Goal: Task Accomplishment & Management: Manage account settings

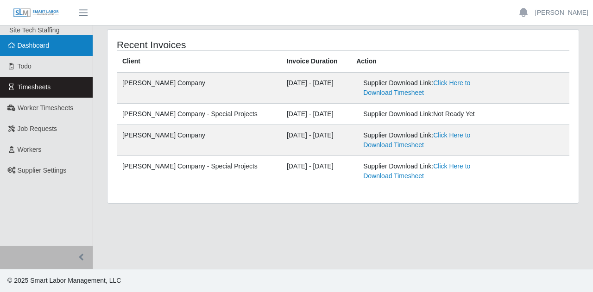
click at [28, 44] on span "Dashboard" at bounding box center [34, 45] width 32 height 7
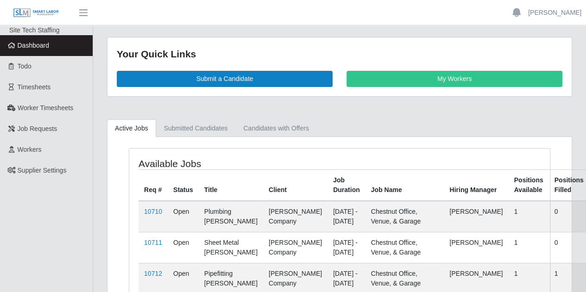
click at [420, 93] on div "Your Quick Links Submit a Candidate My Workers" at bounding box center [339, 67] width 464 height 59
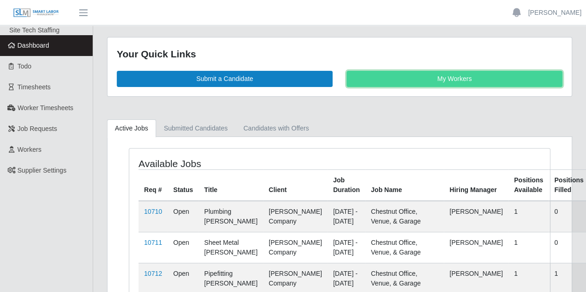
click at [394, 78] on link "My Workers" at bounding box center [454, 79] width 216 height 16
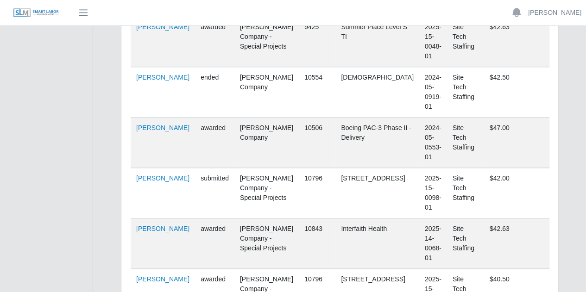
scroll to position [482, 0]
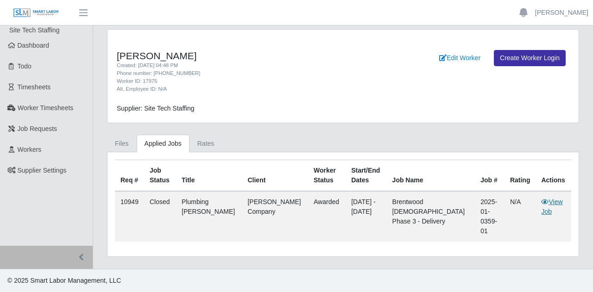
click at [559, 198] on link "View Job" at bounding box center [551, 206] width 21 height 17
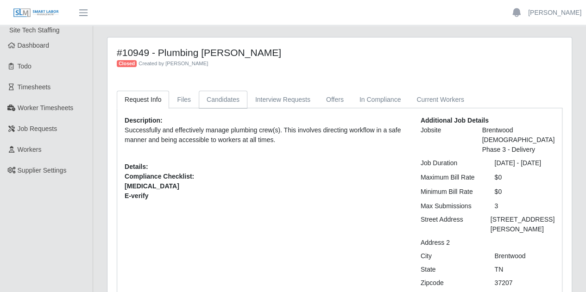
click at [212, 98] on link "Candidates" at bounding box center [223, 100] width 49 height 18
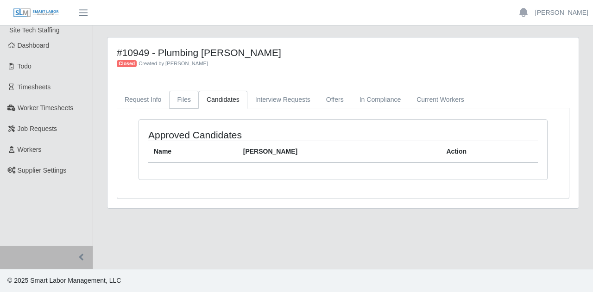
click at [187, 97] on link "Files" at bounding box center [184, 100] width 30 height 18
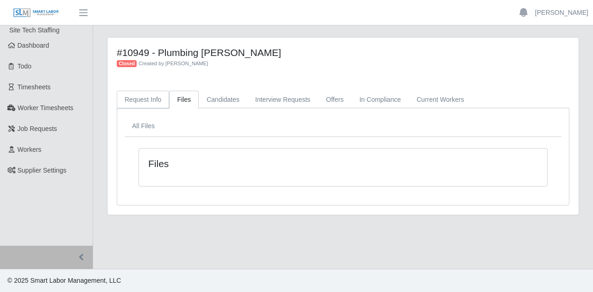
click at [133, 98] on link "Request Info" at bounding box center [143, 100] width 52 height 18
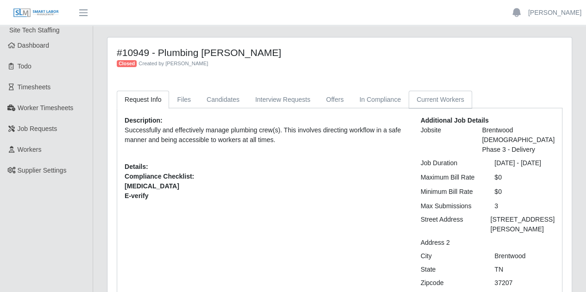
click at [411, 102] on link "Current Workers" at bounding box center [439, 100] width 63 height 18
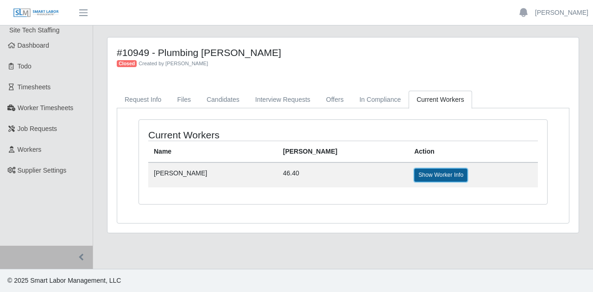
click at [414, 177] on link "Show Worker Info" at bounding box center [440, 175] width 53 height 13
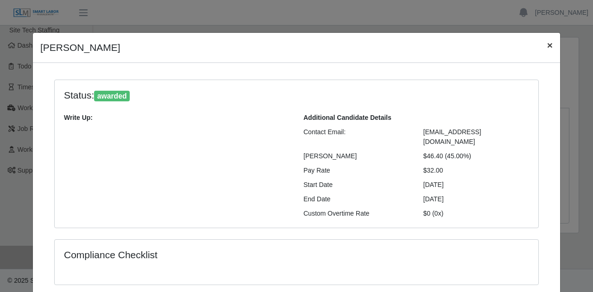
click at [547, 43] on span "×" at bounding box center [550, 45] width 6 height 11
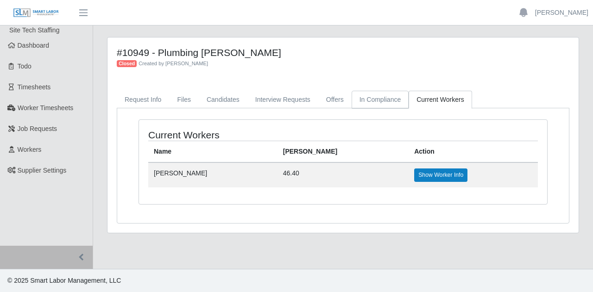
click at [365, 99] on link "In Compliance" at bounding box center [380, 100] width 57 height 18
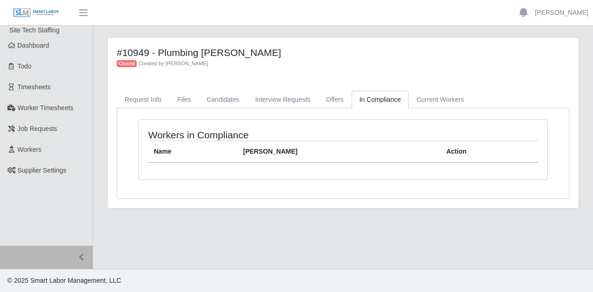
click at [199, 164] on div "Workers in Compliance Name Bill Rate Action" at bounding box center [343, 150] width 408 height 60
click at [375, 103] on link "In Compliance" at bounding box center [380, 100] width 57 height 18
click at [411, 99] on link "Current Workers" at bounding box center [439, 100] width 63 height 18
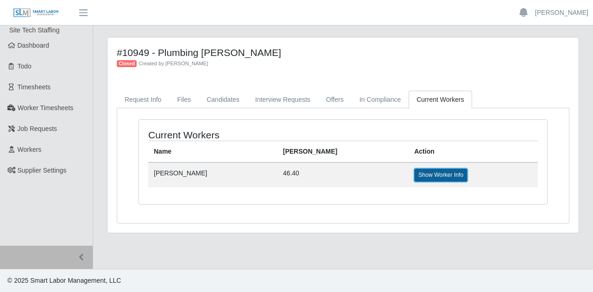
click at [414, 175] on link "Show Worker Info" at bounding box center [440, 175] width 53 height 13
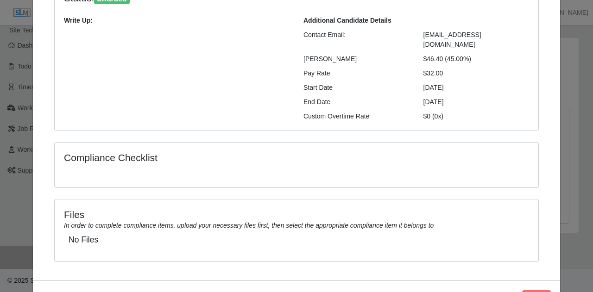
scroll to position [98, 0]
click at [141, 167] on div "Compliance Checklist" at bounding box center [297, 164] width 484 height 45
click at [105, 151] on h4 "Compliance Checklist" at bounding box center [216, 157] width 305 height 12
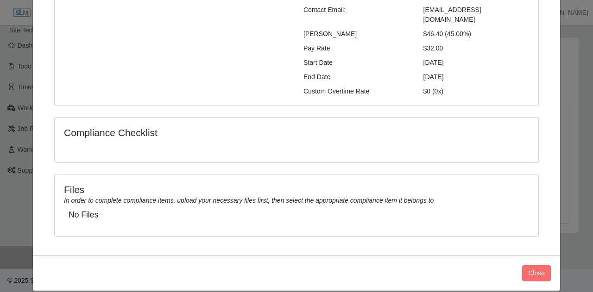
click at [94, 210] on h5 "No Files" at bounding box center [297, 215] width 456 height 10
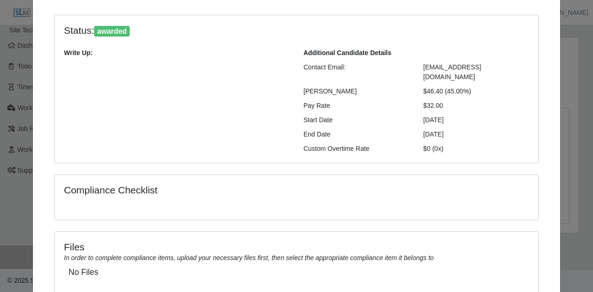
scroll to position [64, 0]
